Goal: Task Accomplishment & Management: Complete application form

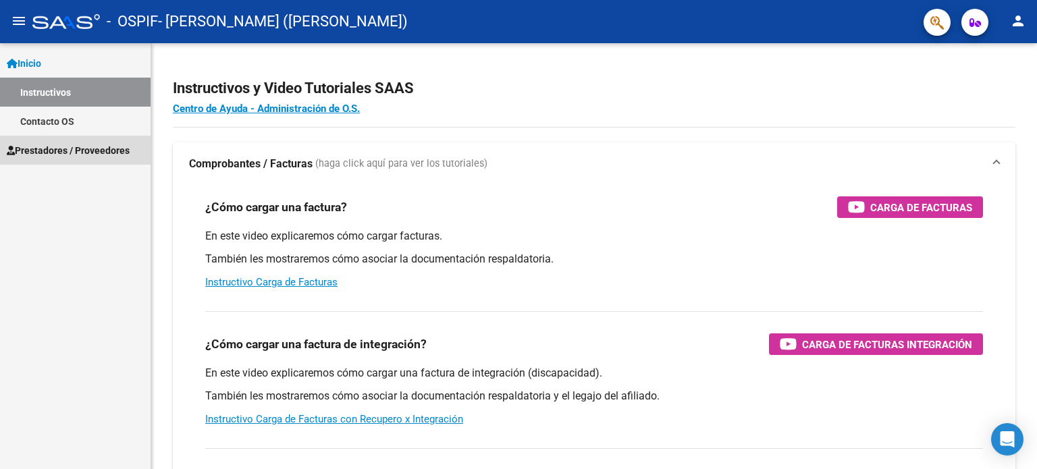
click at [54, 153] on span "Prestadores / Proveedores" at bounding box center [68, 150] width 123 height 15
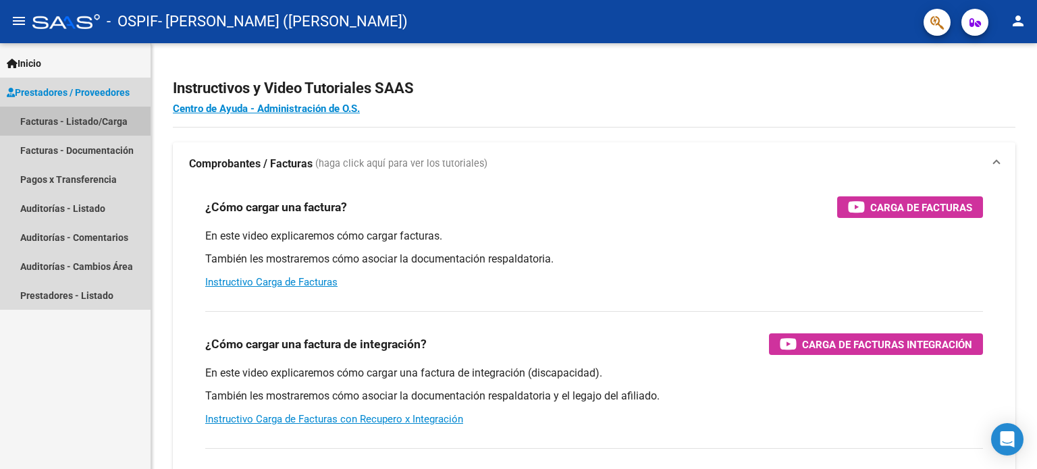
click at [90, 126] on link "Facturas - Listado/Carga" at bounding box center [75, 121] width 151 height 29
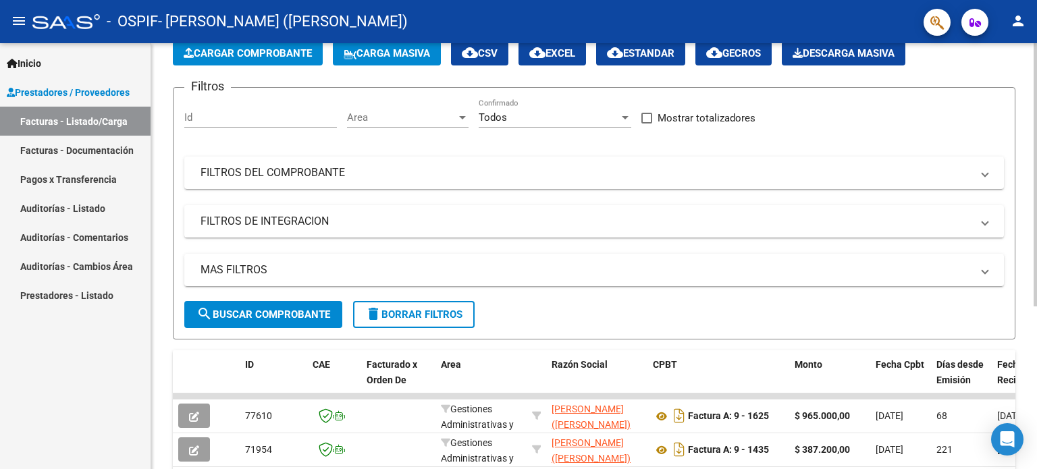
scroll to position [135, 0]
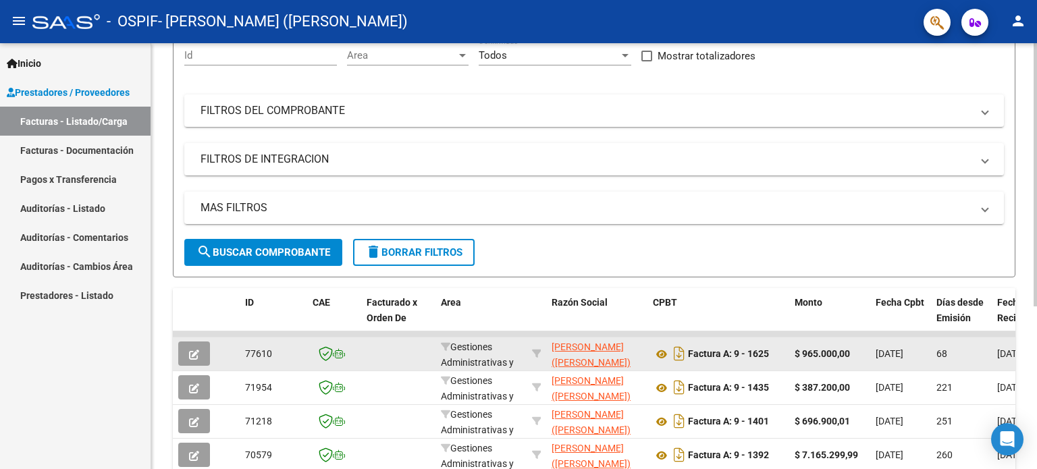
click at [193, 351] on icon "button" at bounding box center [194, 355] width 10 height 10
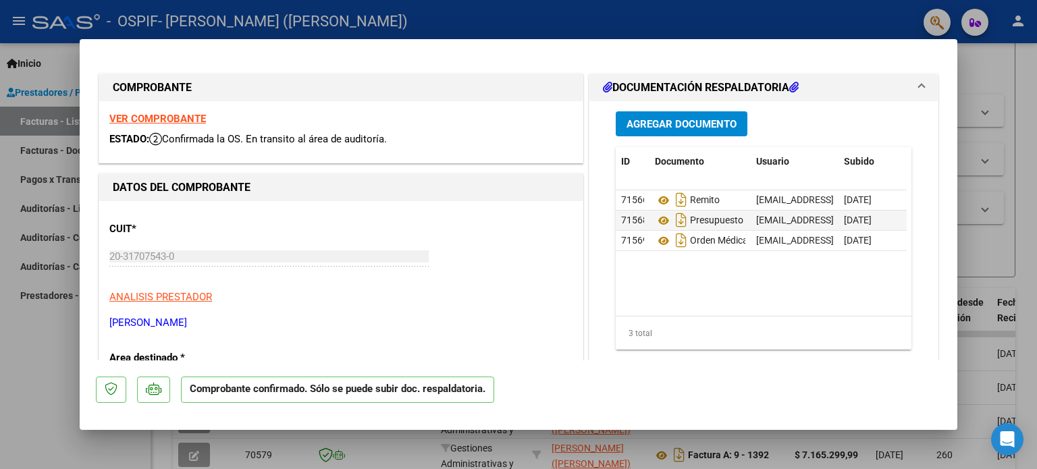
click at [46, 347] on div at bounding box center [518, 234] width 1037 height 469
type input "$ 0,00"
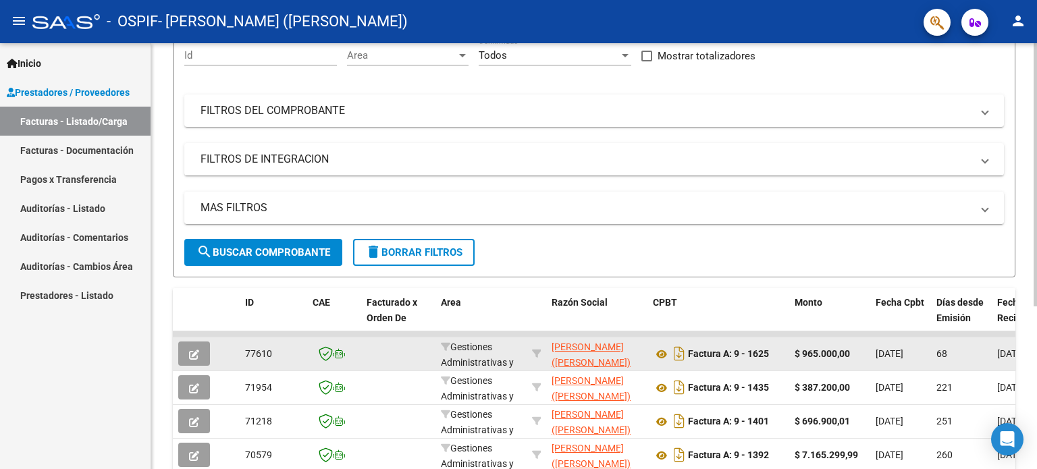
click at [826, 357] on strong "$ 965.000,00" at bounding box center [822, 353] width 55 height 11
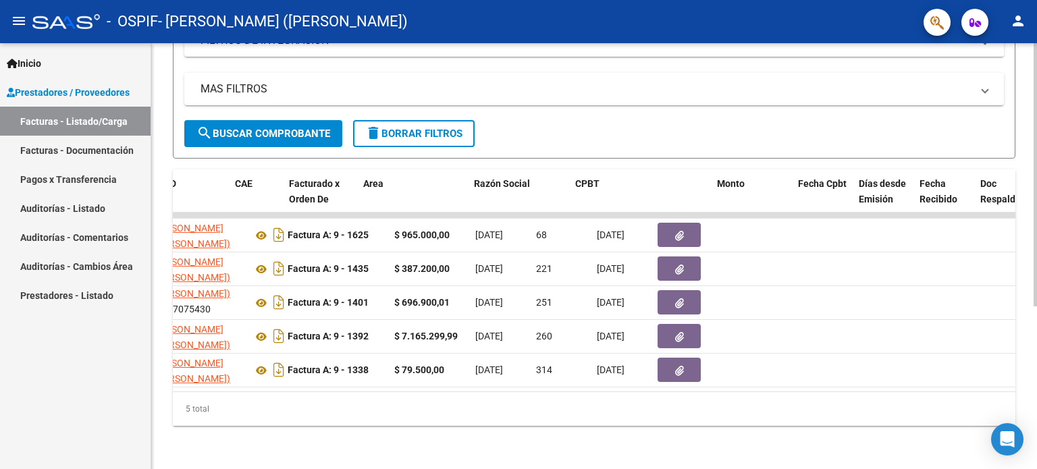
scroll to position [0, 0]
